Goal: Use online tool/utility

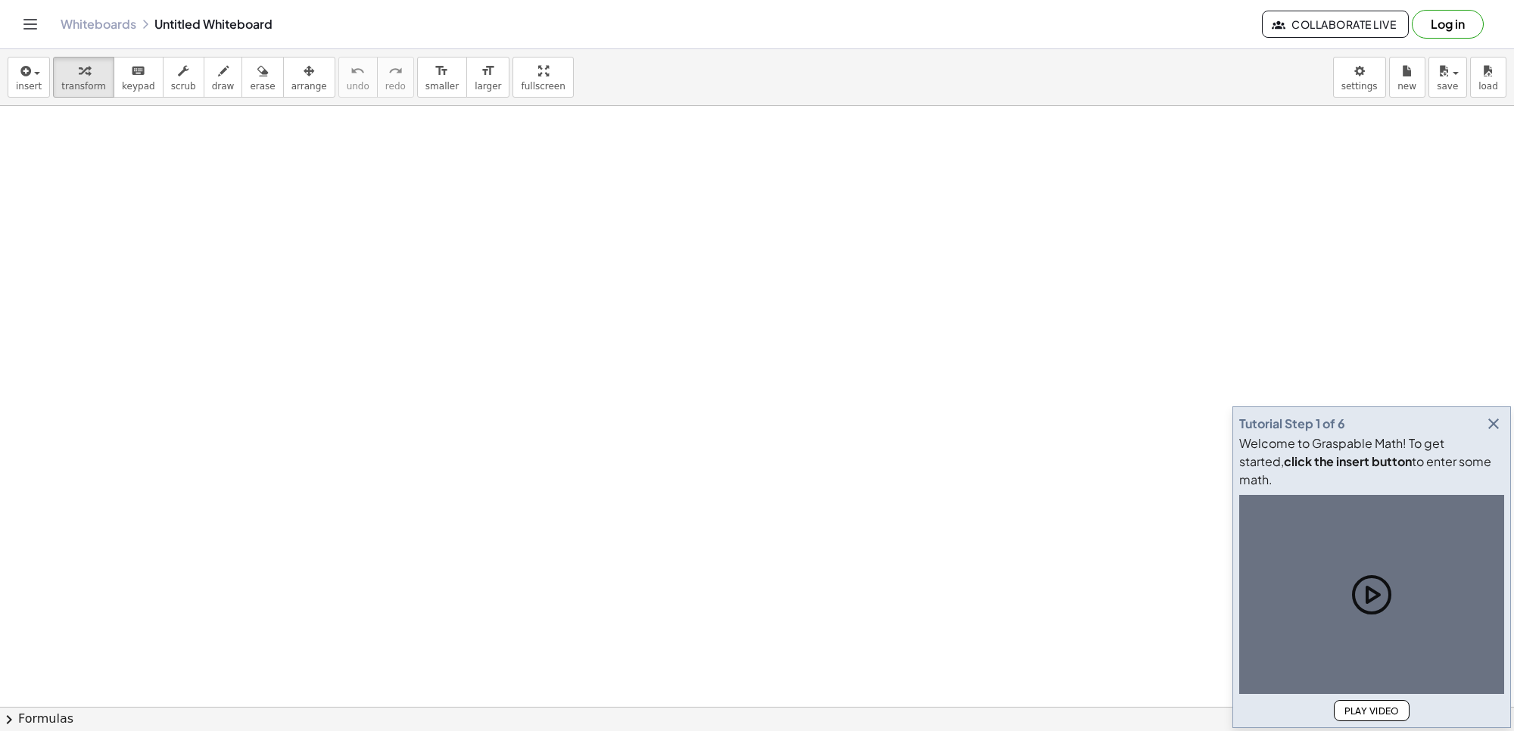
click at [1497, 433] on icon "button" at bounding box center [1494, 424] width 18 height 18
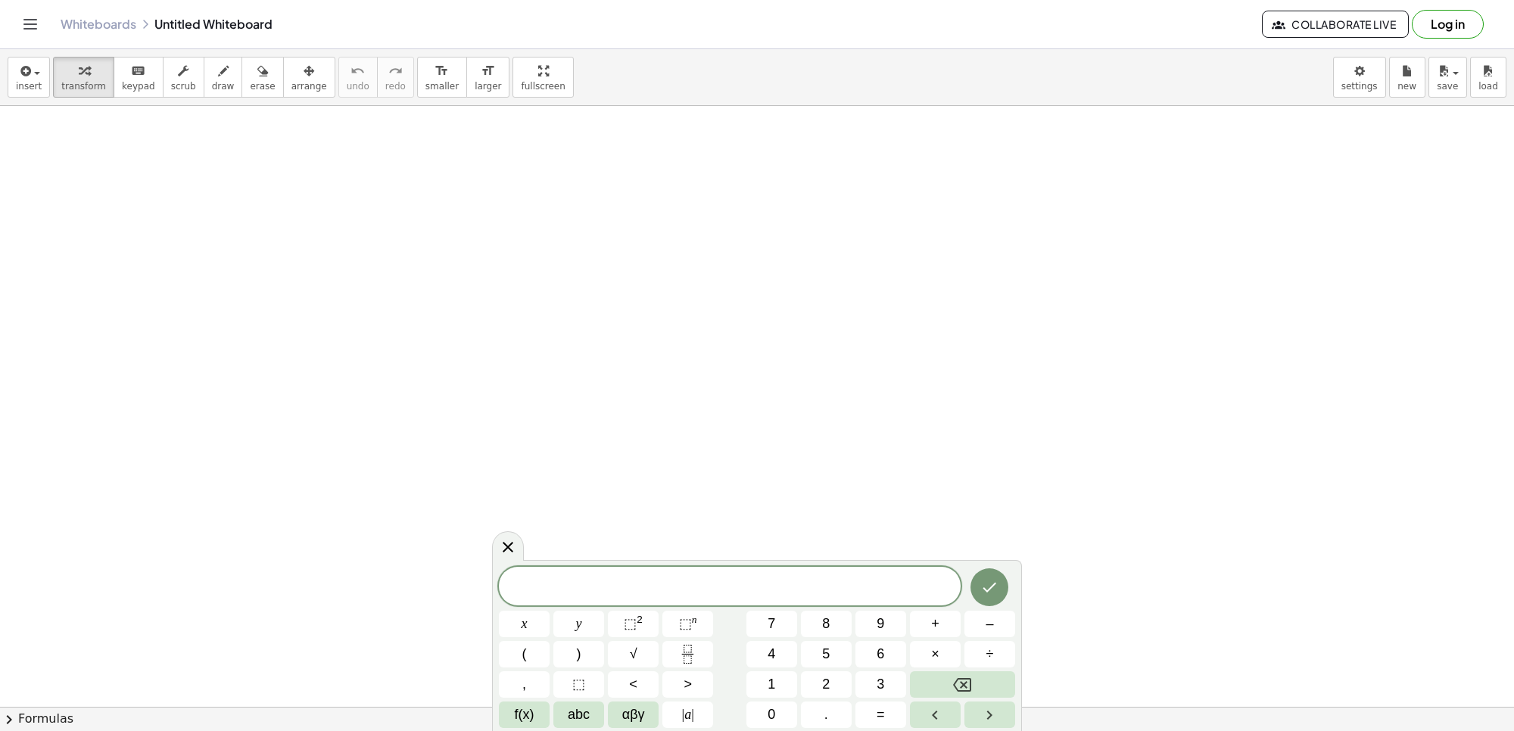
click at [513, 554] on icon at bounding box center [508, 547] width 18 height 18
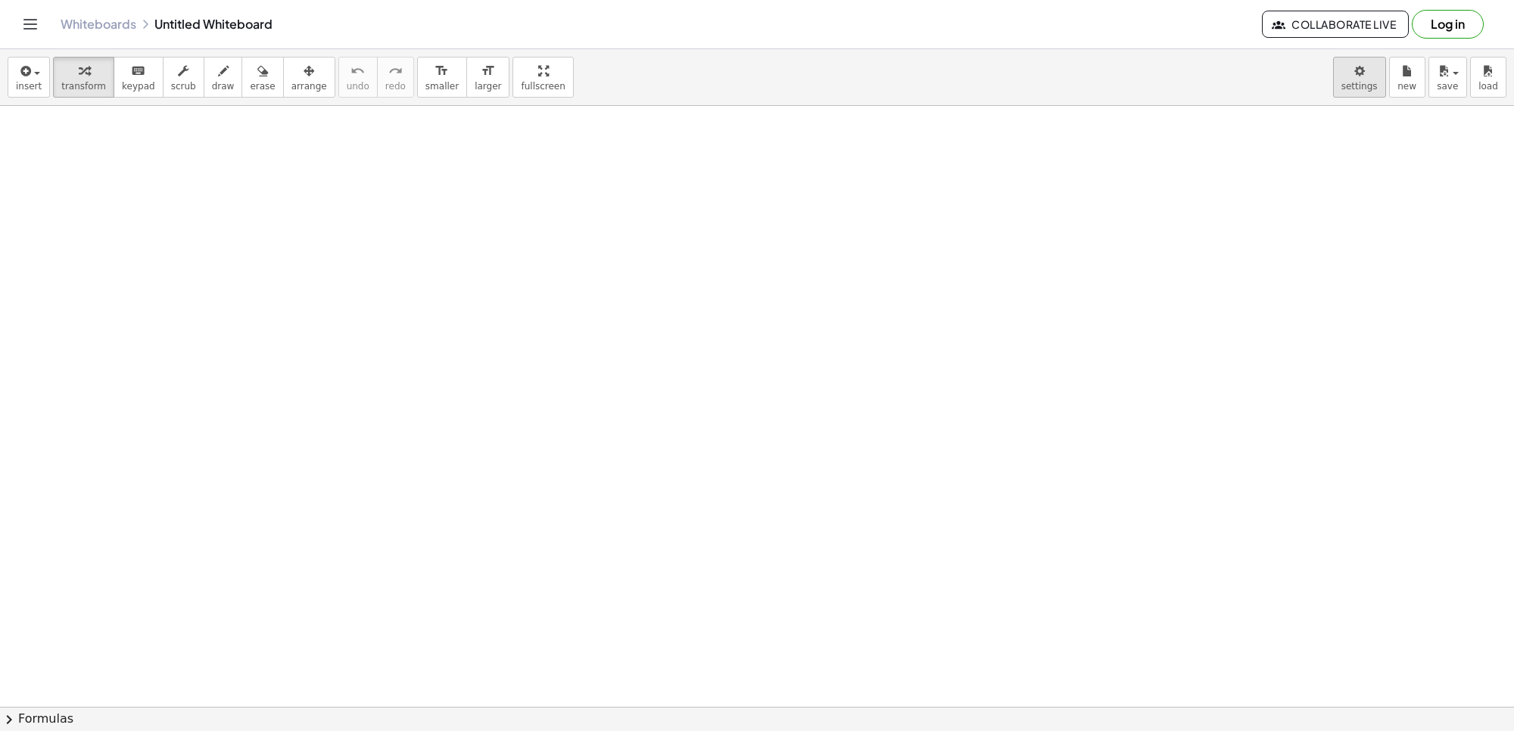
click at [1352, 81] on body "Graspable Math Activities Get Started Activity Bank Assigned Work Classes White…" at bounding box center [757, 365] width 1514 height 731
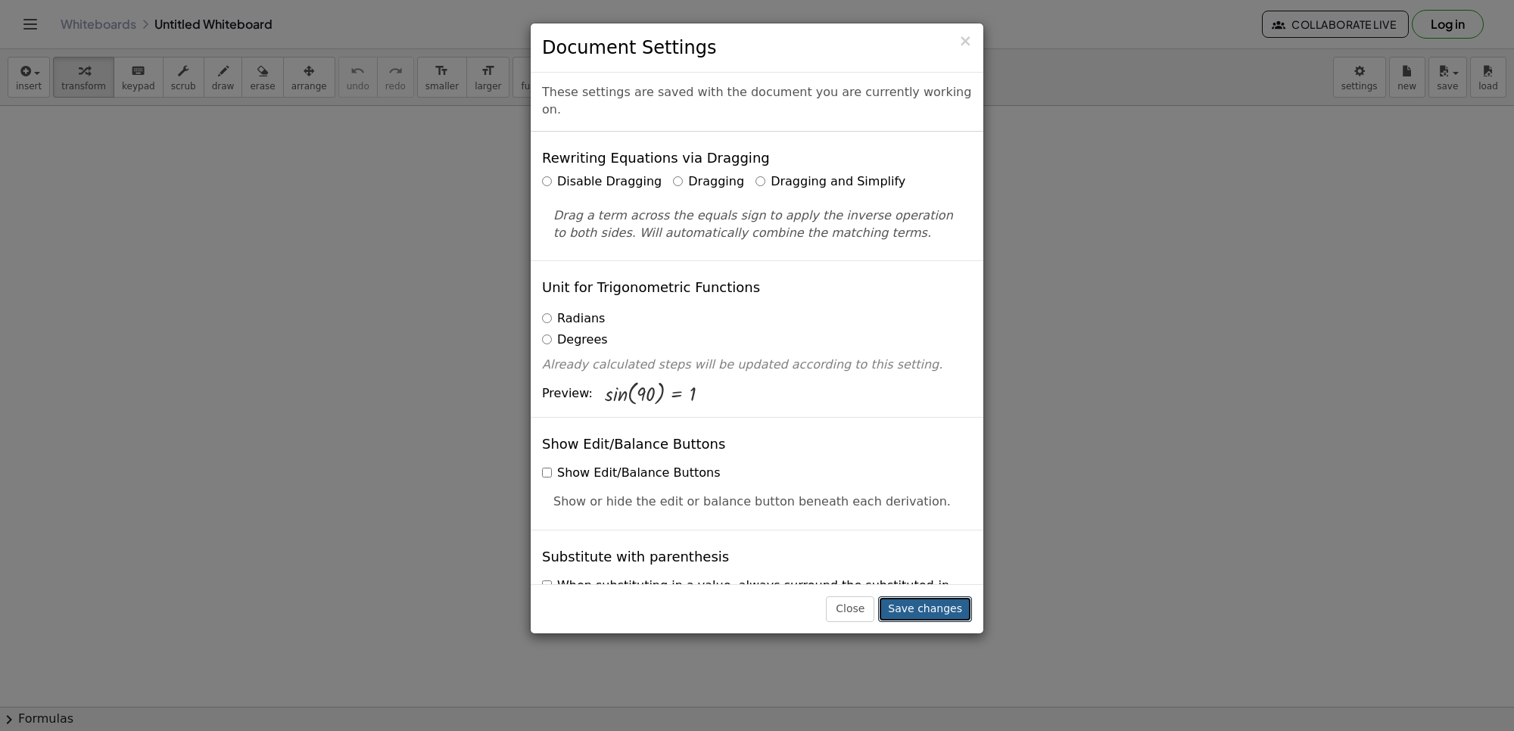
click at [940, 611] on button "Save changes" at bounding box center [925, 610] width 94 height 26
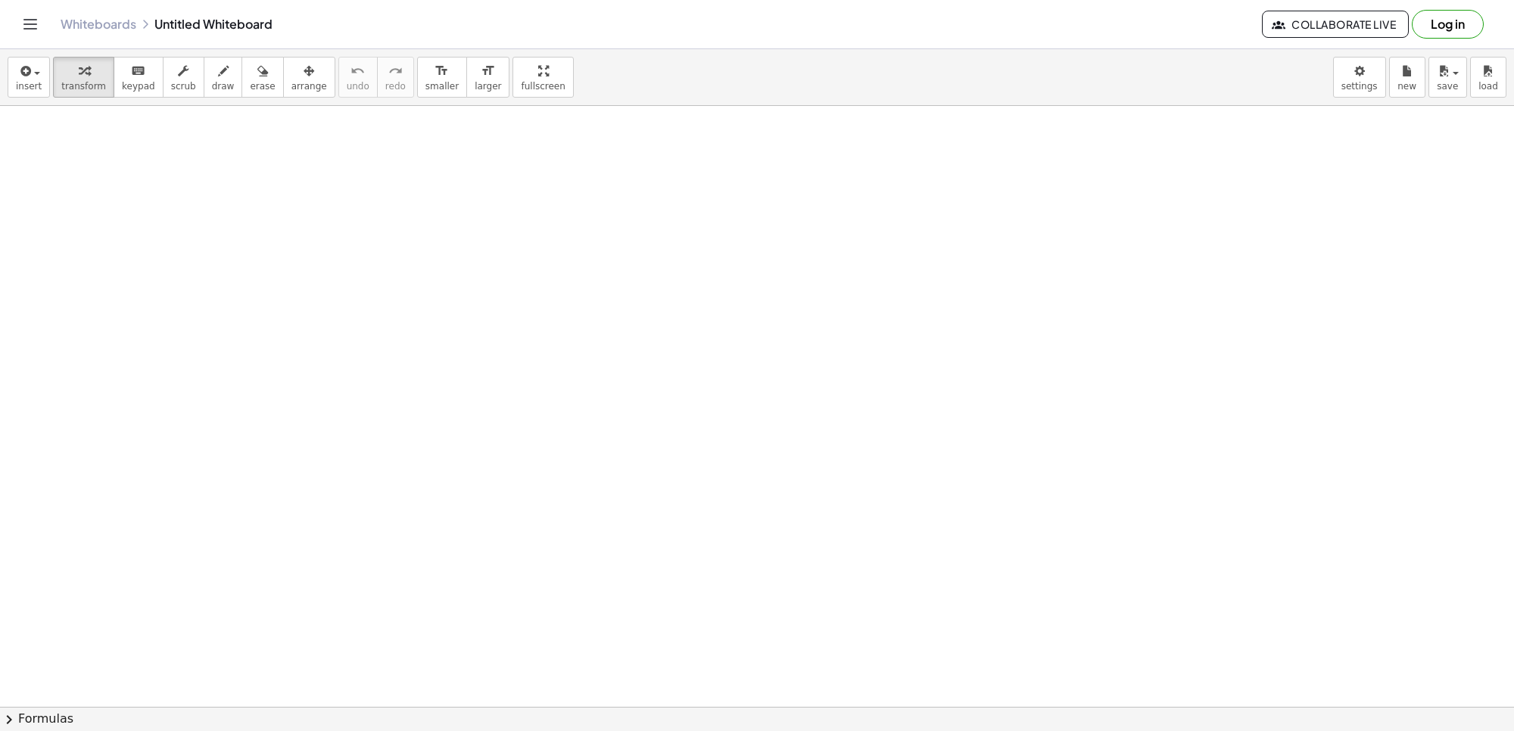
drag, startPoint x: 623, startPoint y: 367, endPoint x: 609, endPoint y: 357, distance: 17.3
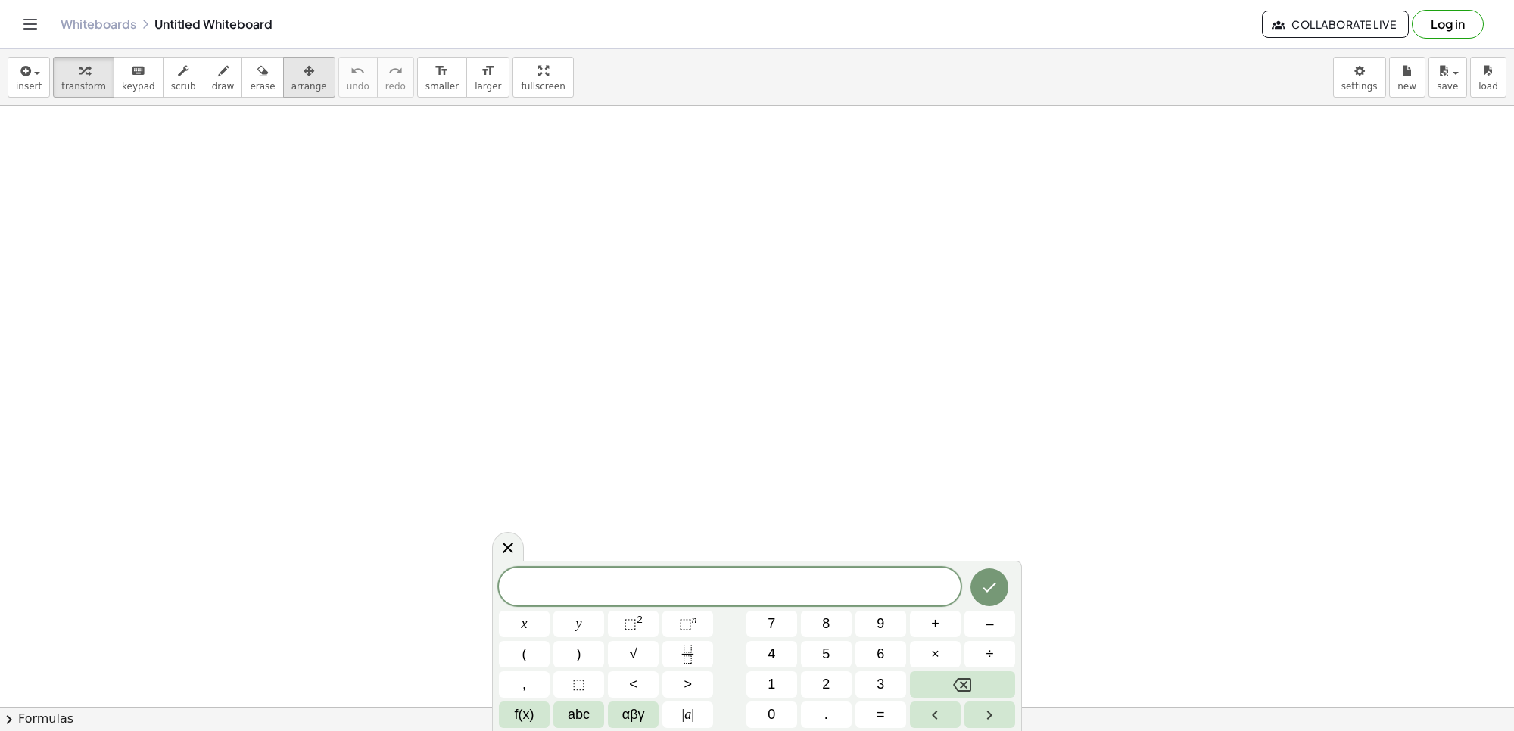
click at [292, 81] on span "arrange" at bounding box center [309, 86] width 36 height 11
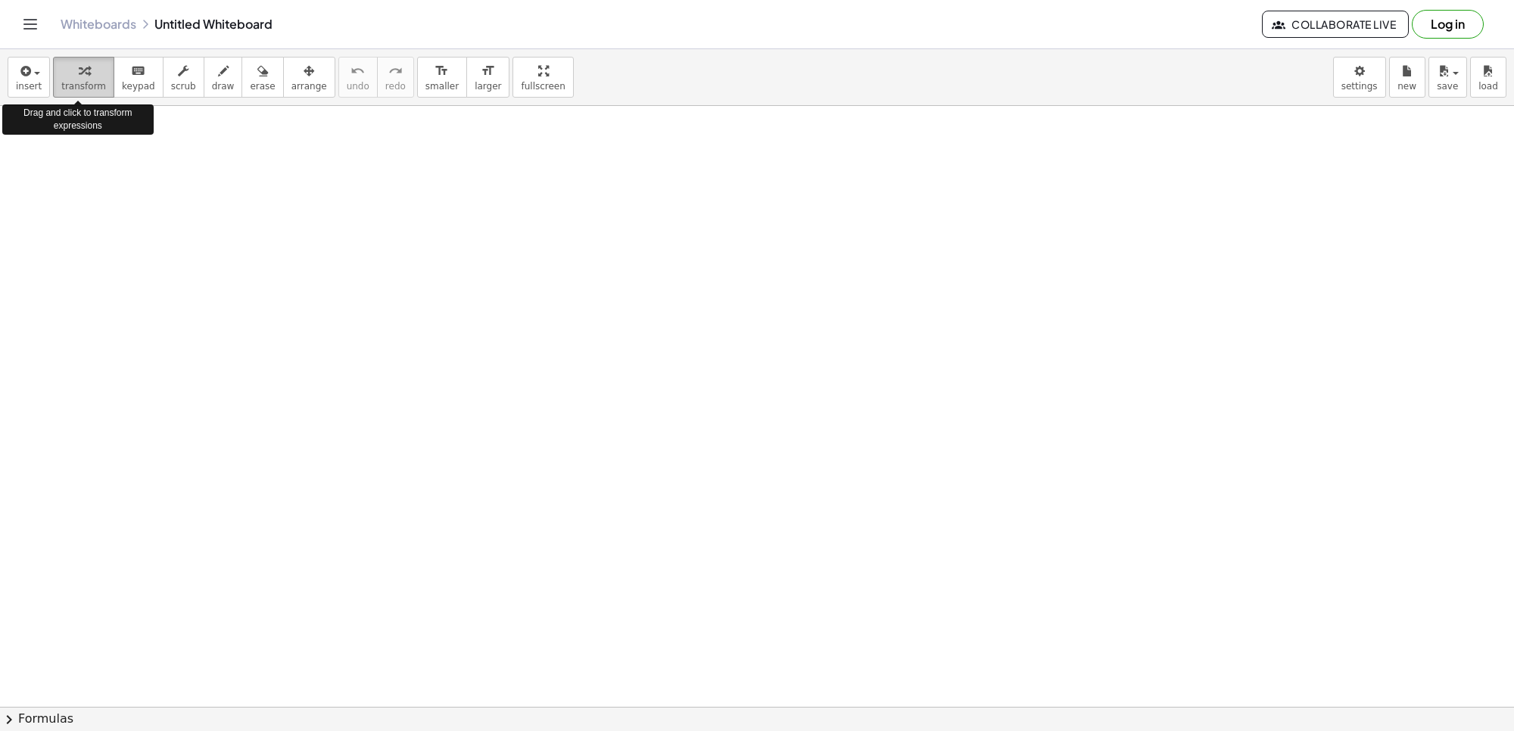
click at [89, 84] on span "transform" at bounding box center [83, 86] width 45 height 11
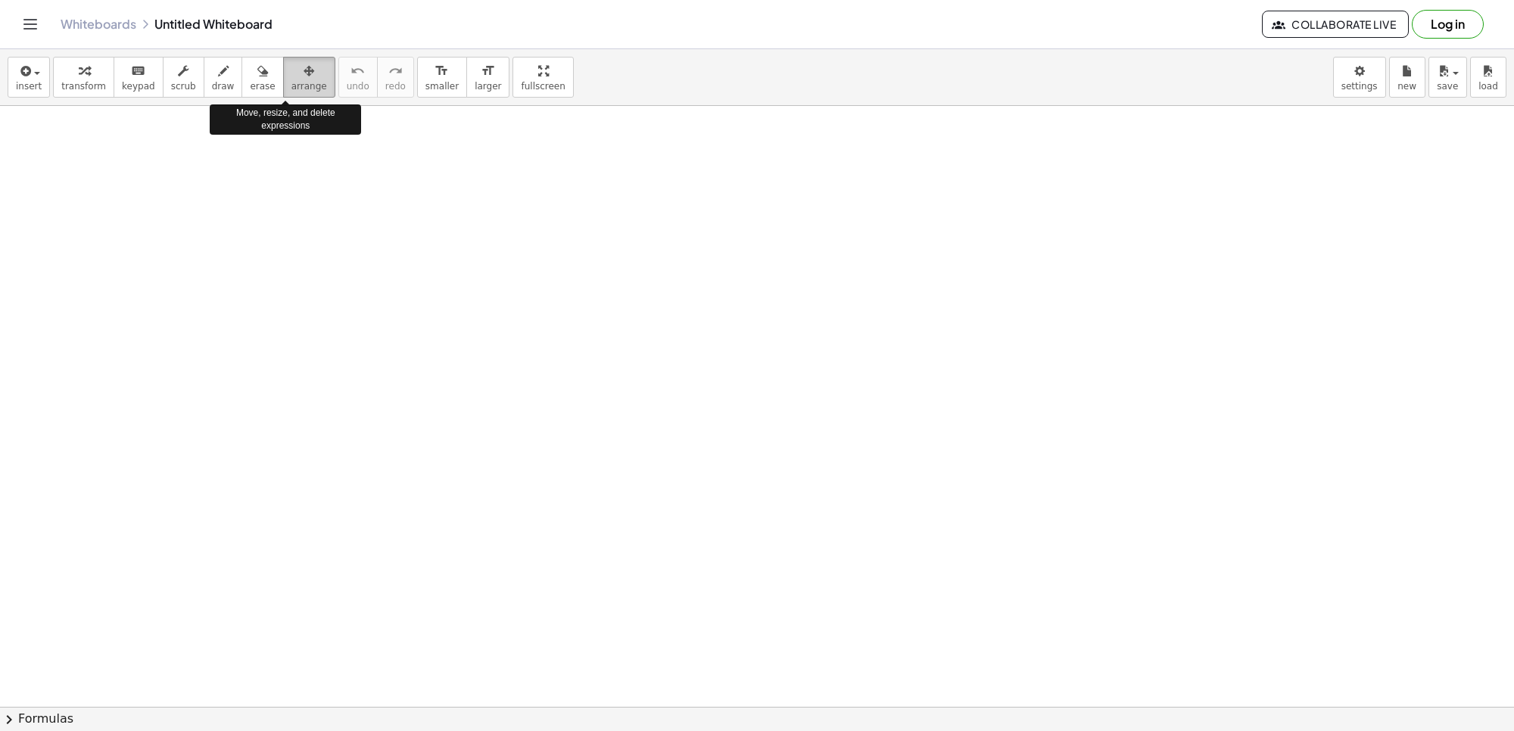
click at [304, 78] on icon "button" at bounding box center [309, 71] width 11 height 18
drag, startPoint x: 594, startPoint y: 387, endPoint x: 644, endPoint y: 419, distance: 59.2
click at [644, 419] on div at bounding box center [757, 661] width 1514 height 1300
click at [581, 418] on div at bounding box center [757, 661] width 1514 height 1300
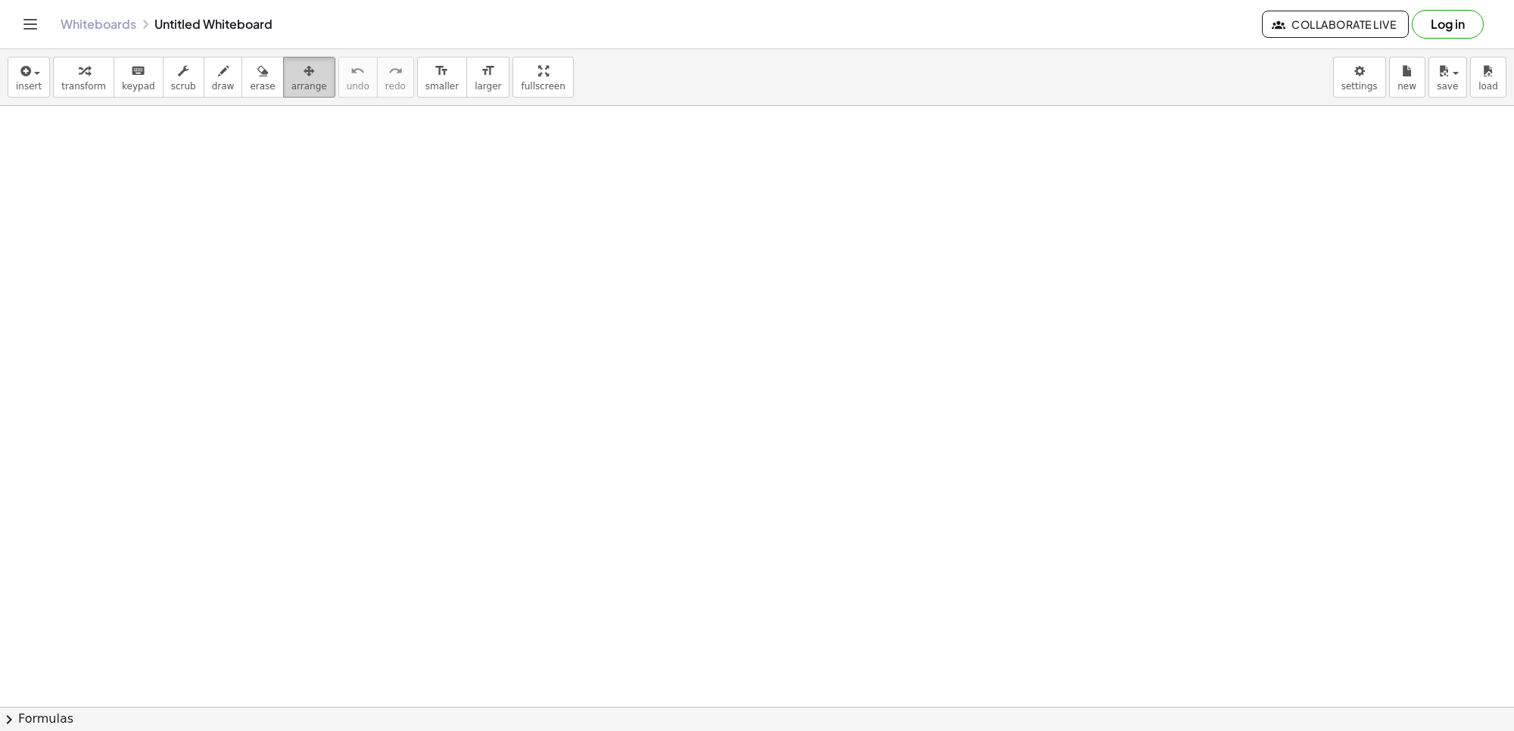
click at [292, 87] on span "arrange" at bounding box center [309, 86] width 36 height 11
click at [291, 89] on span "arrange" at bounding box center [309, 86] width 36 height 11
drag, startPoint x: 273, startPoint y: 111, endPoint x: 161, endPoint y: 326, distance: 242.8
click at [161, 326] on div at bounding box center [757, 661] width 1514 height 1300
click at [167, 320] on div at bounding box center [757, 661] width 1514 height 1300
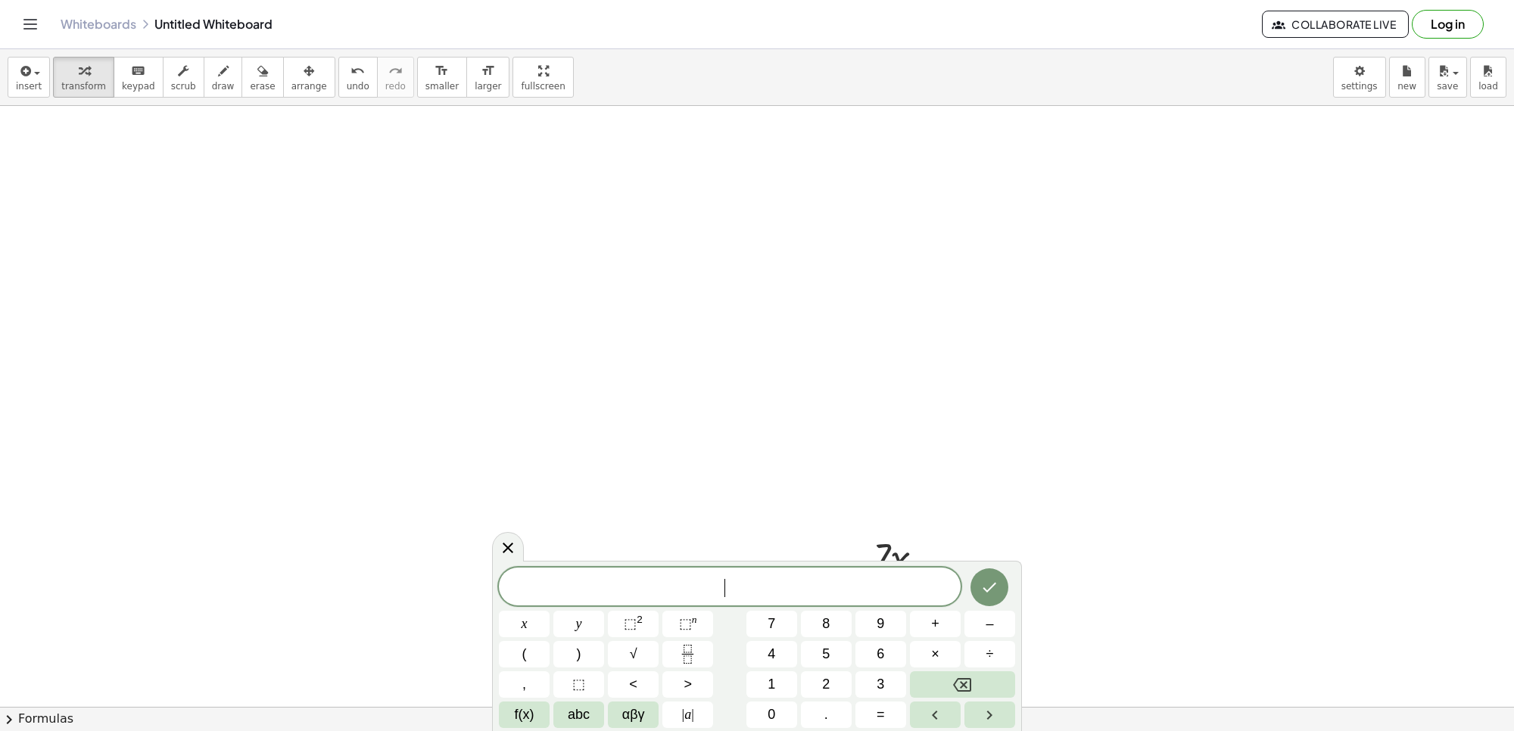
scroll to position [1172, 0]
drag, startPoint x: 379, startPoint y: 551, endPoint x: 422, endPoint y: 577, distance: 50.2
